Goal: Navigation & Orientation: Find specific page/section

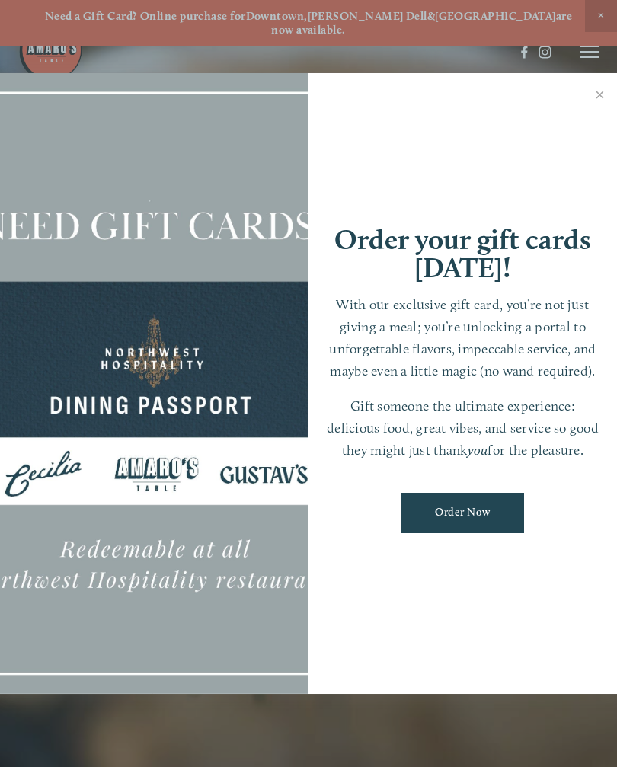
click at [606, 86] on link "Close" at bounding box center [600, 96] width 30 height 43
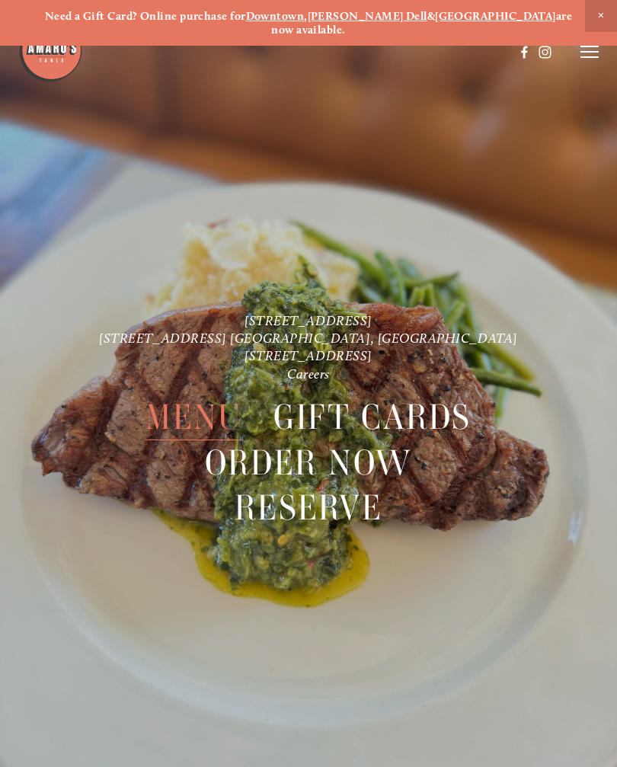
click at [591, 56] on icon at bounding box center [589, 52] width 18 height 14
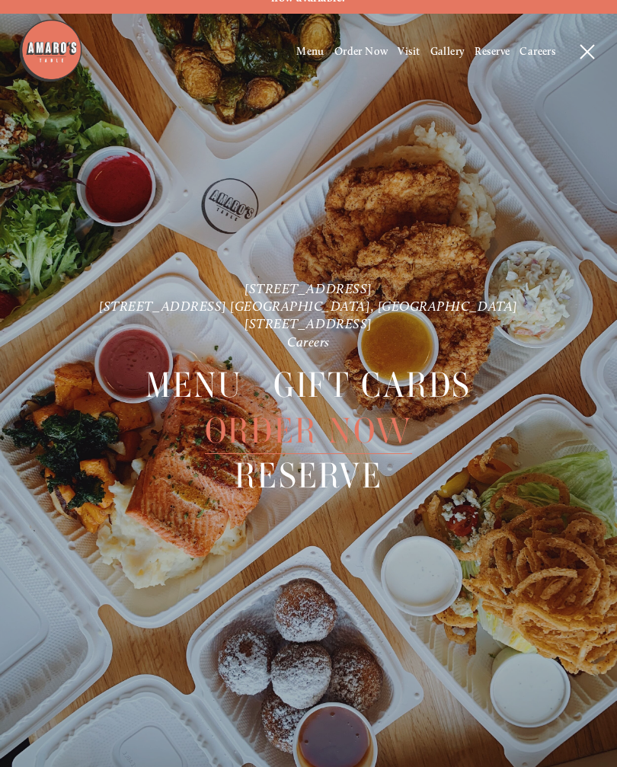
scroll to position [32, 0]
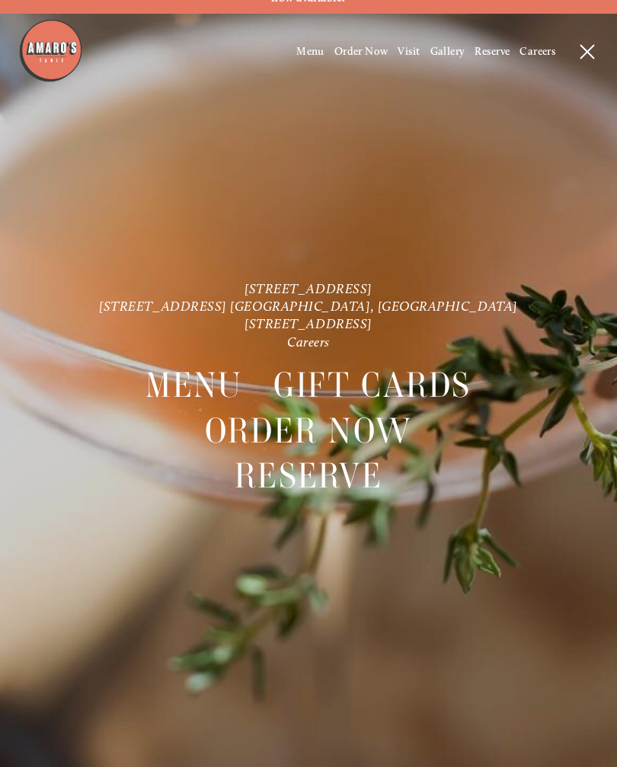
click at [587, 56] on icon at bounding box center [587, 52] width 14 height 14
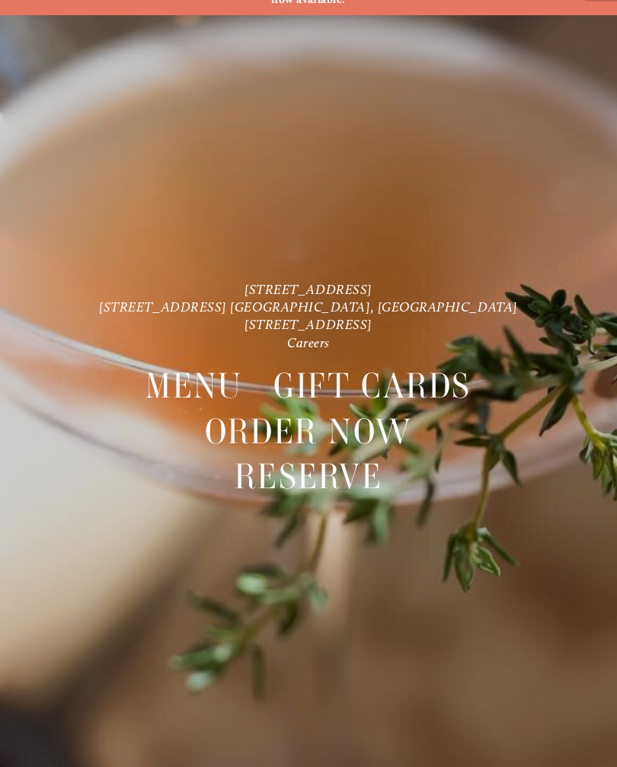
scroll to position [0, 0]
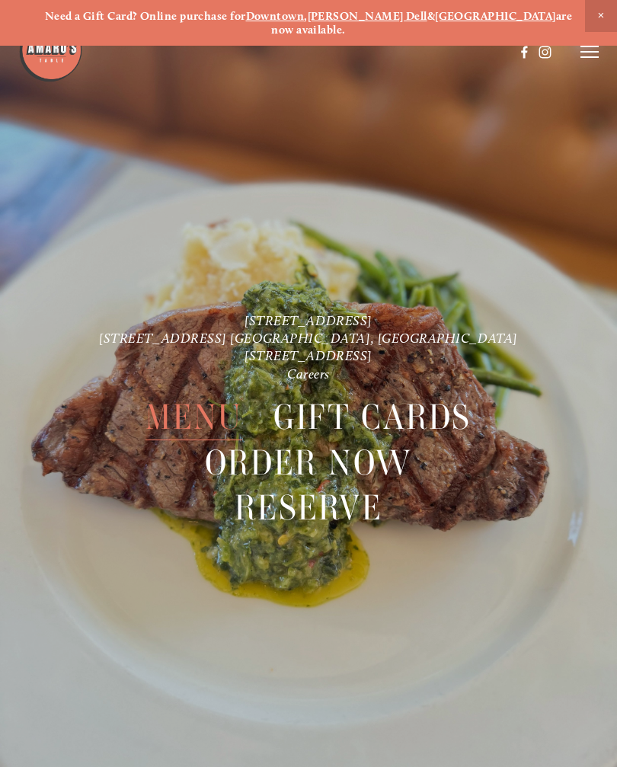
click at [584, 46] on line at bounding box center [589, 46] width 18 height 0
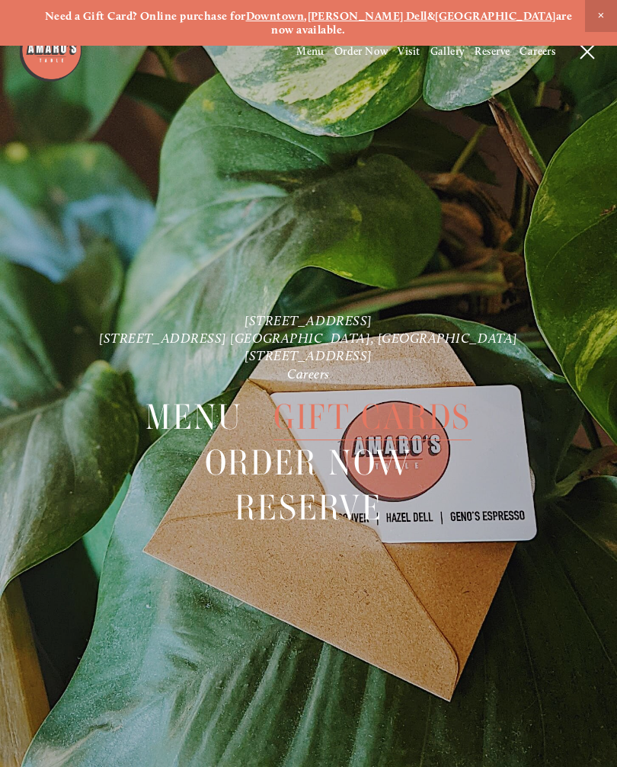
click at [591, 50] on icon at bounding box center [587, 52] width 14 height 14
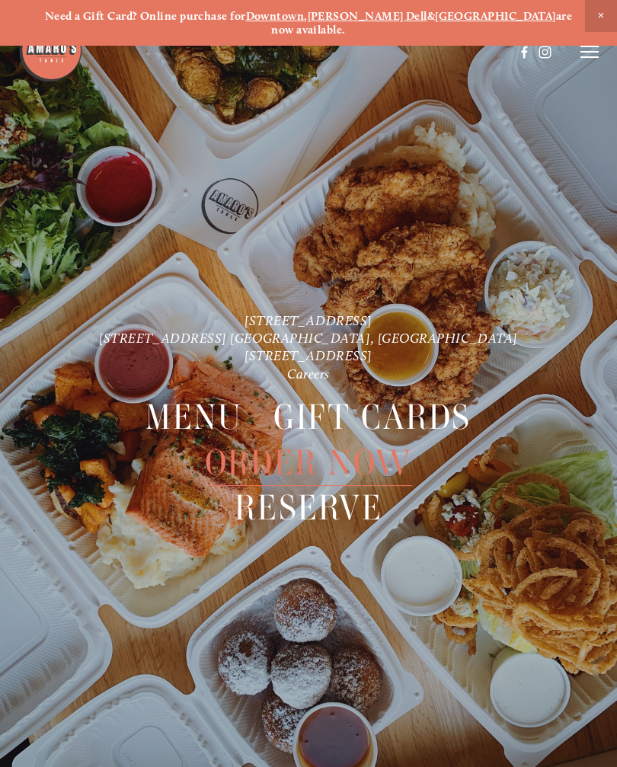
click at [598, 21] on span "Close Announcement" at bounding box center [601, 16] width 32 height 32
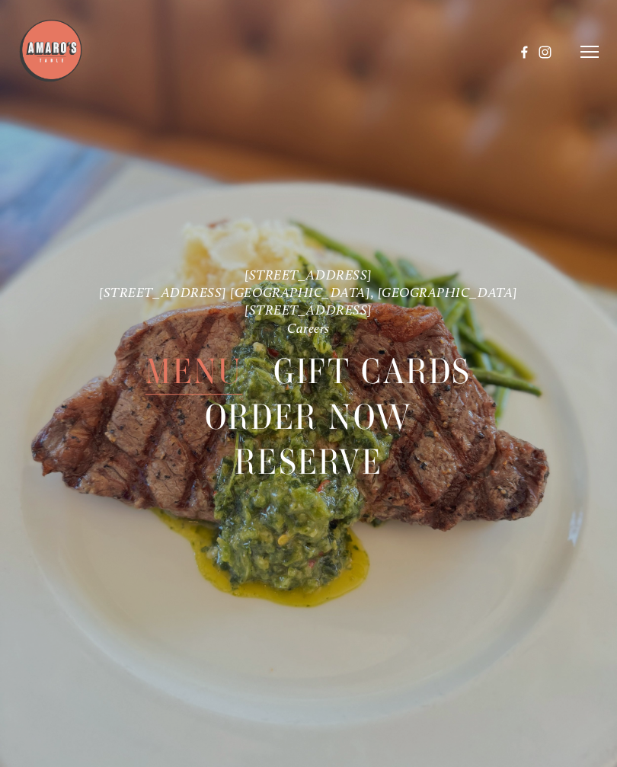
click at [590, 52] on line at bounding box center [589, 52] width 18 height 0
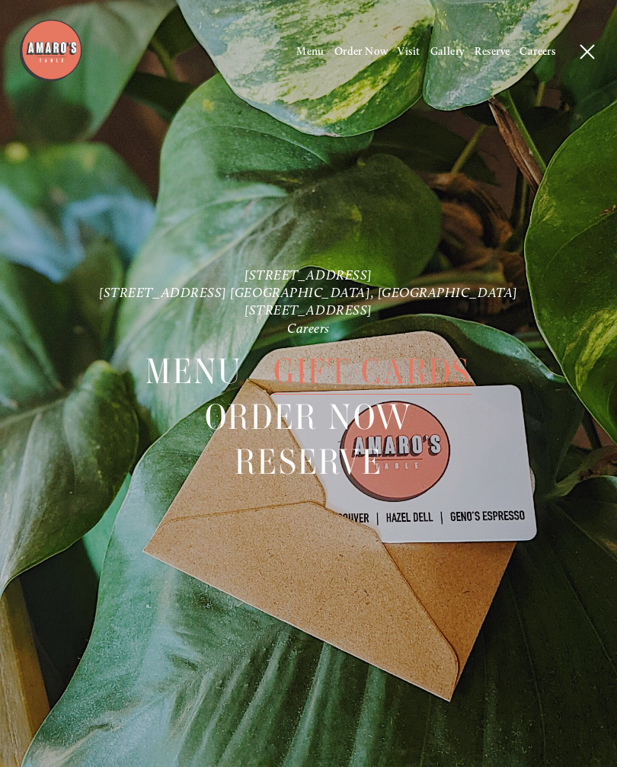
click at [593, 51] on icon at bounding box center [587, 52] width 14 height 14
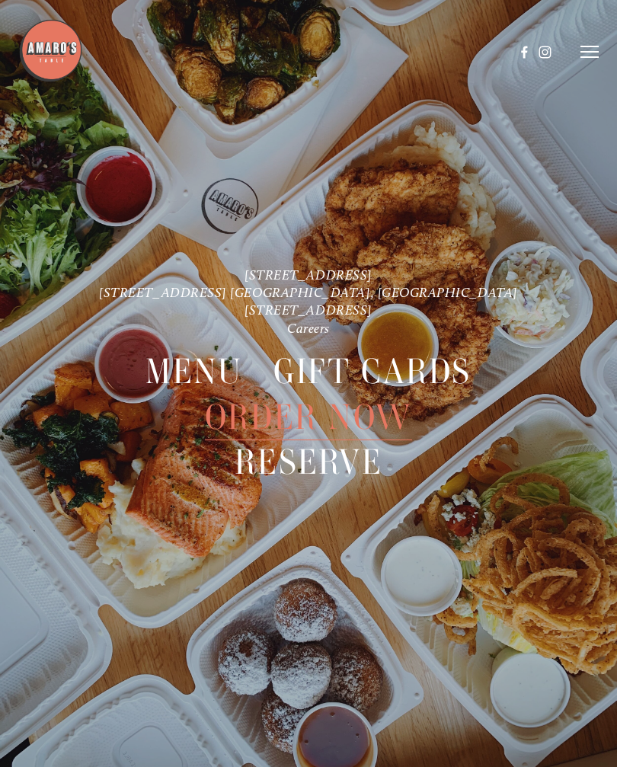
click at [591, 50] on icon at bounding box center [589, 52] width 18 height 14
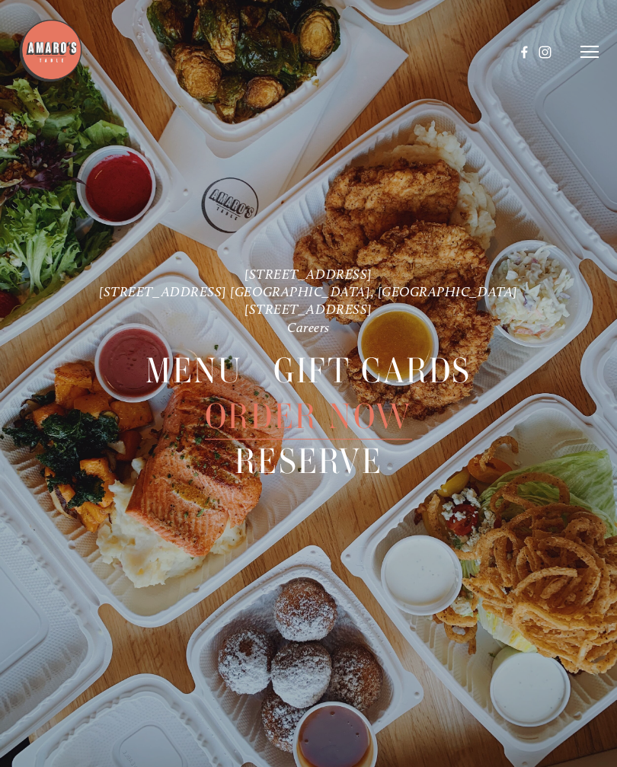
click at [592, 52] on line at bounding box center [589, 52] width 18 height 0
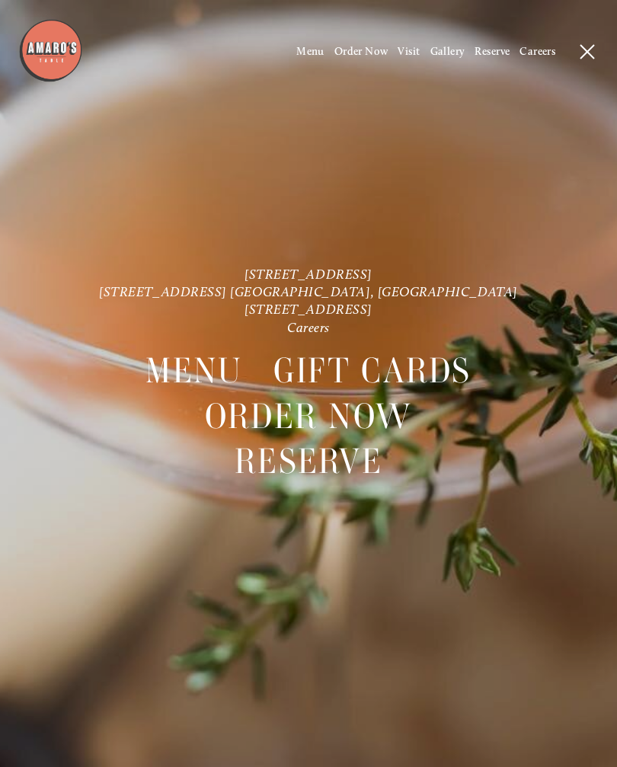
click at [583, 56] on line at bounding box center [587, 52] width 14 height 14
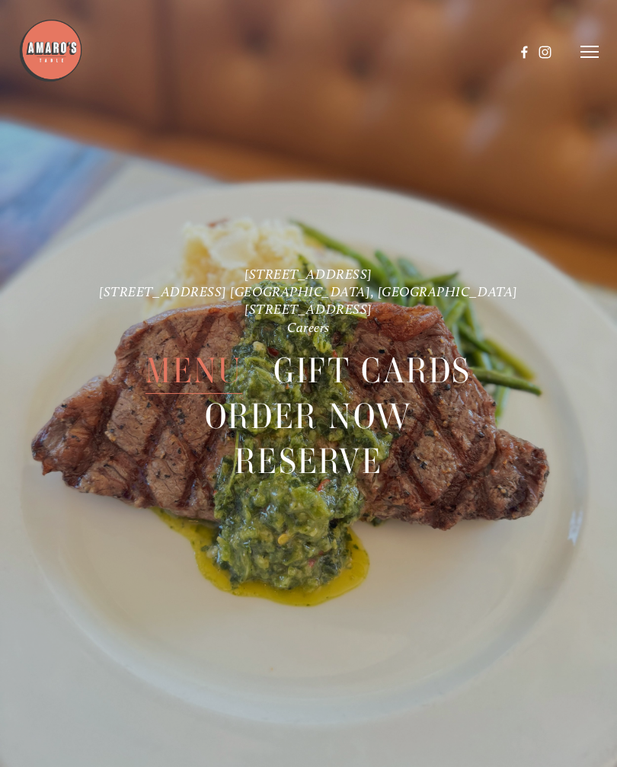
click at [583, 57] on line at bounding box center [589, 57] width 18 height 0
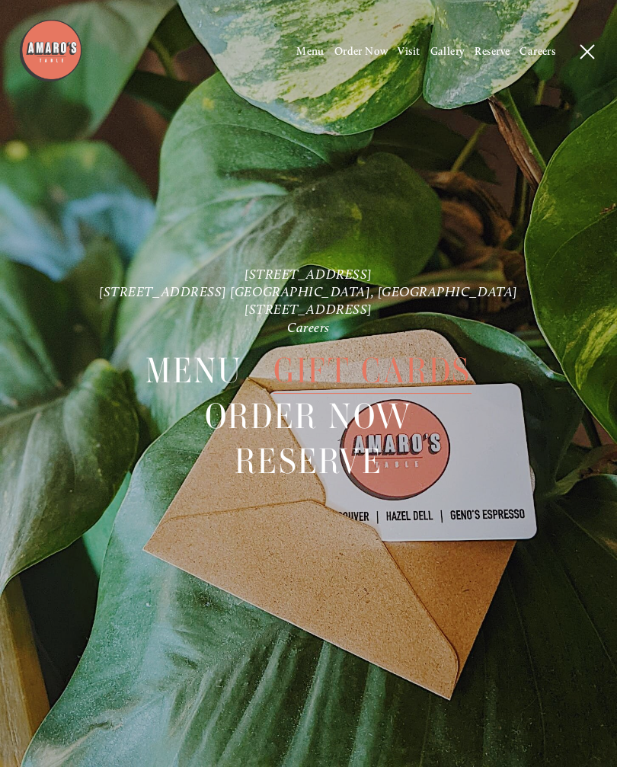
click at [307, 56] on span "Menu" at bounding box center [310, 51] width 28 height 13
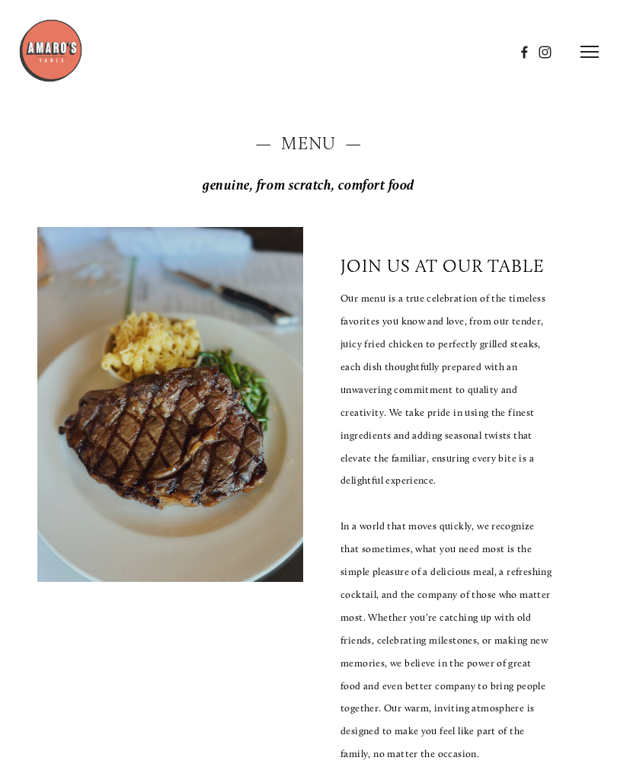
click at [592, 56] on icon at bounding box center [589, 52] width 18 height 14
click at [593, 54] on icon at bounding box center [587, 52] width 14 height 14
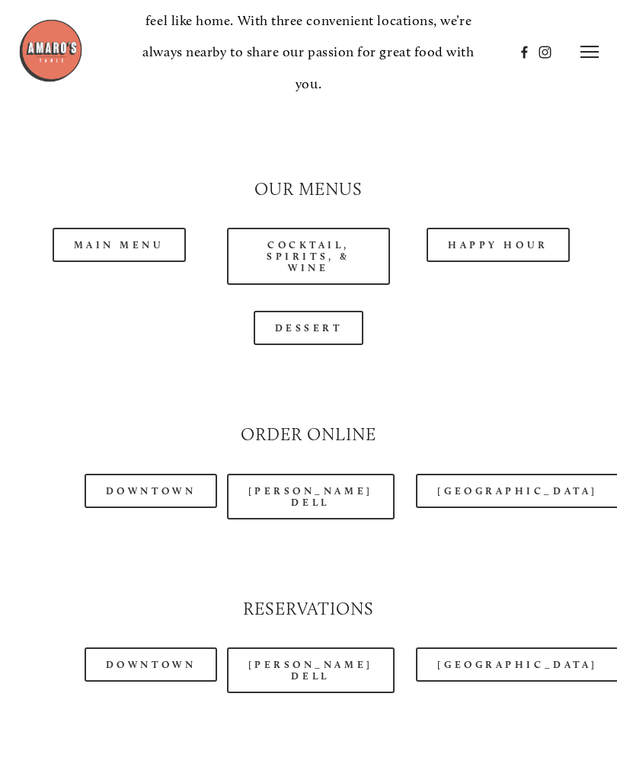
scroll to position [1255, 0]
click at [510, 235] on link "Happy Hour" at bounding box center [498, 246] width 143 height 34
